Goal: Navigation & Orientation: Find specific page/section

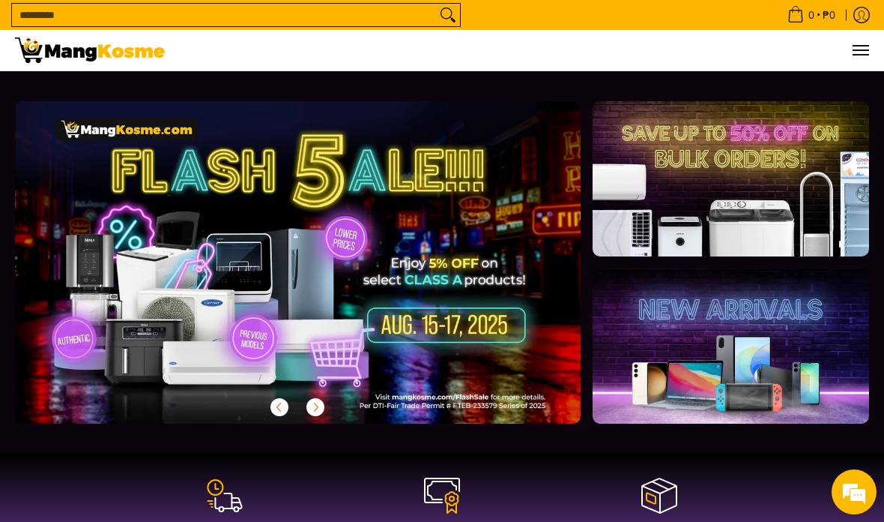
click at [399, 262] on div at bounding box center [298, 262] width 566 height 322
click at [408, 260] on div at bounding box center [298, 262] width 566 height 322
click at [363, 309] on div at bounding box center [298, 262] width 566 height 322
click at [435, 324] on div at bounding box center [298, 262] width 566 height 322
click at [422, 327] on div at bounding box center [298, 262] width 566 height 322
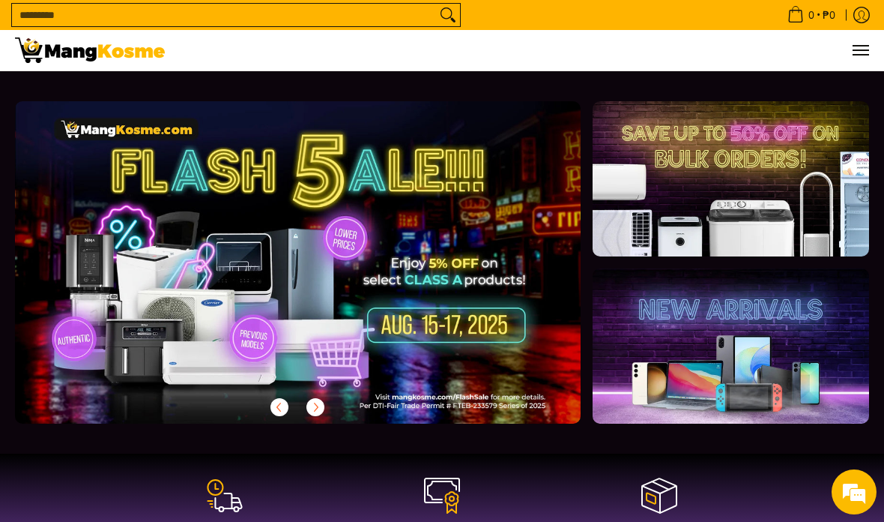
click at [280, 411] on icon "Previous" at bounding box center [280, 407] width 12 height 12
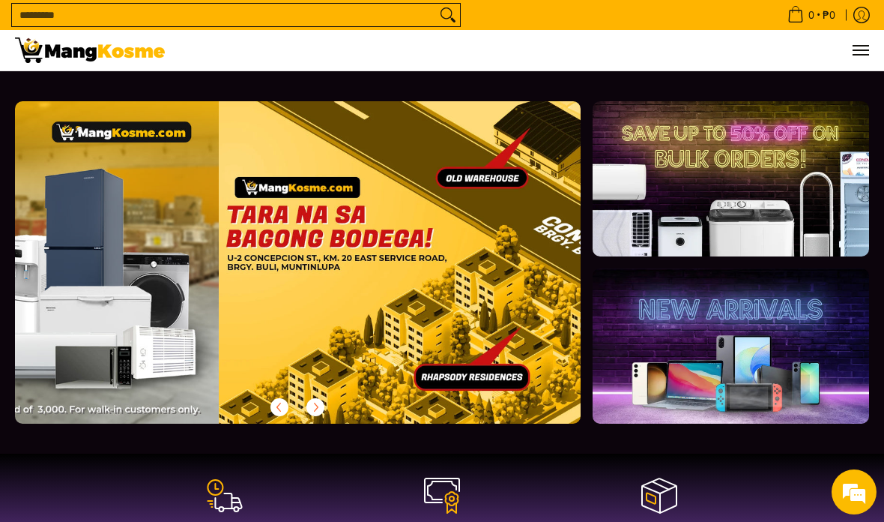
scroll to position [0, 2311]
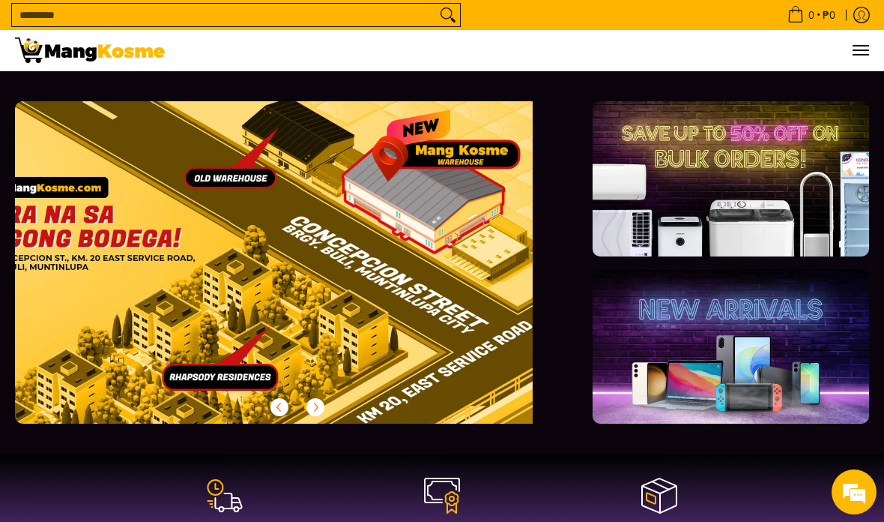
click at [322, 408] on span "Next" at bounding box center [315, 407] width 18 height 18
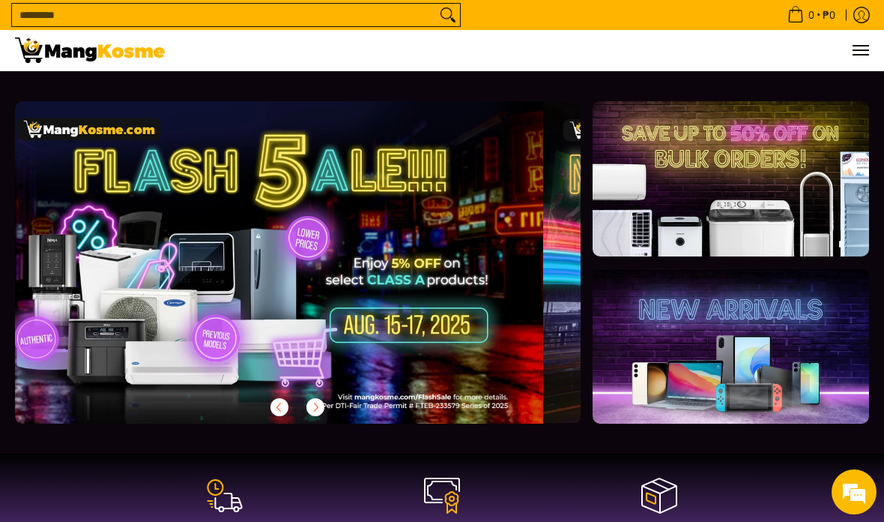
scroll to position [0, 0]
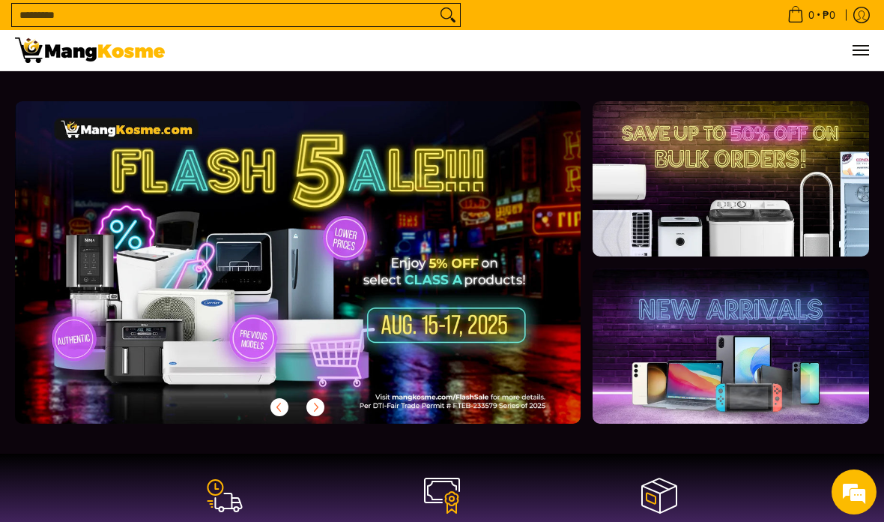
click at [361, 297] on div at bounding box center [298, 262] width 566 height 322
click at [384, 318] on div at bounding box center [298, 262] width 566 height 322
click at [410, 306] on div at bounding box center [298, 262] width 566 height 322
click at [407, 321] on div at bounding box center [298, 262] width 566 height 322
click at [322, 406] on span "Next" at bounding box center [315, 407] width 18 height 18
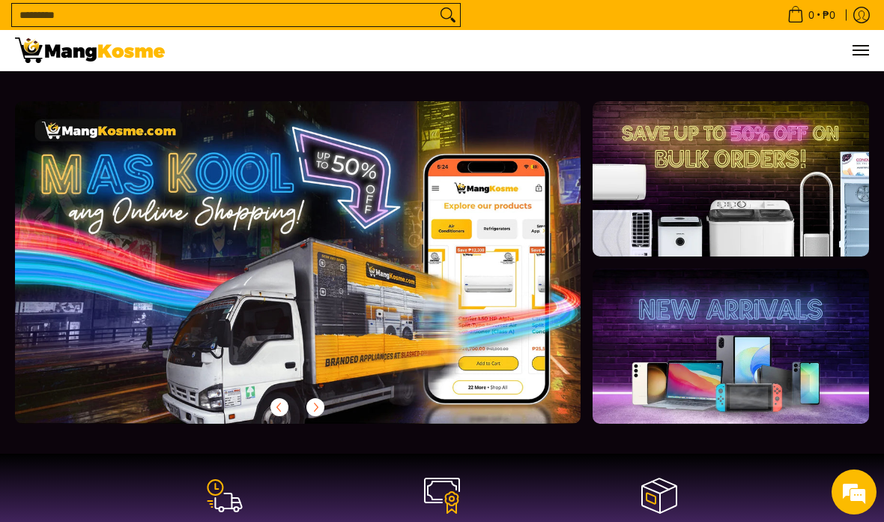
click at [284, 413] on icon "Previous" at bounding box center [280, 407] width 12 height 12
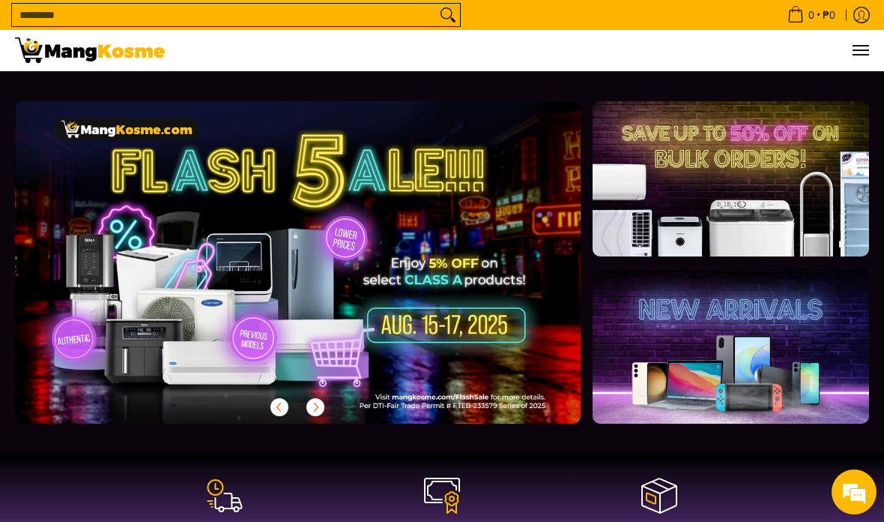
click at [422, 283] on div at bounding box center [298, 262] width 566 height 322
